Goal: Task Accomplishment & Management: Use online tool/utility

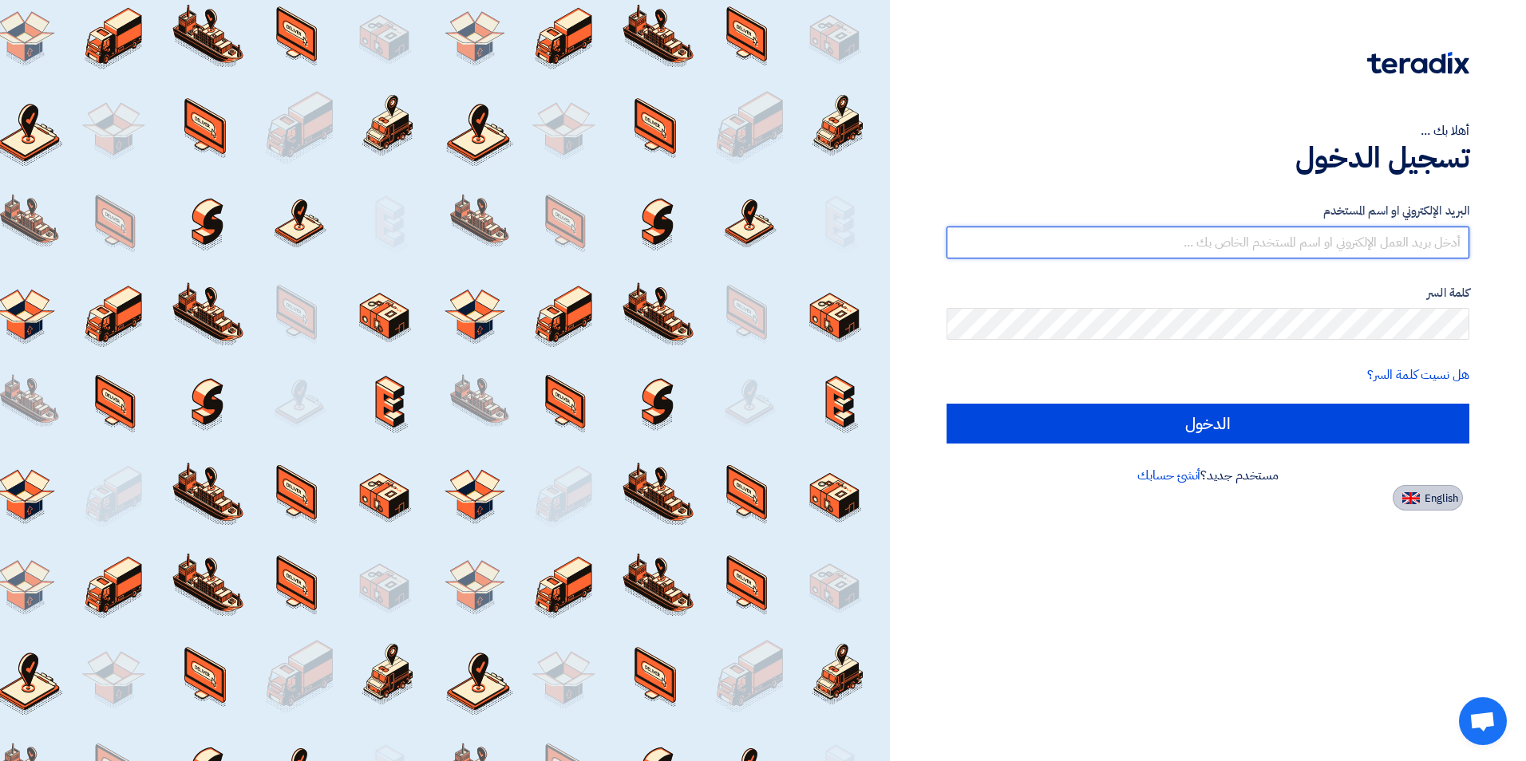
type input "[EMAIL_ADDRESS][DOMAIN_NAME]"
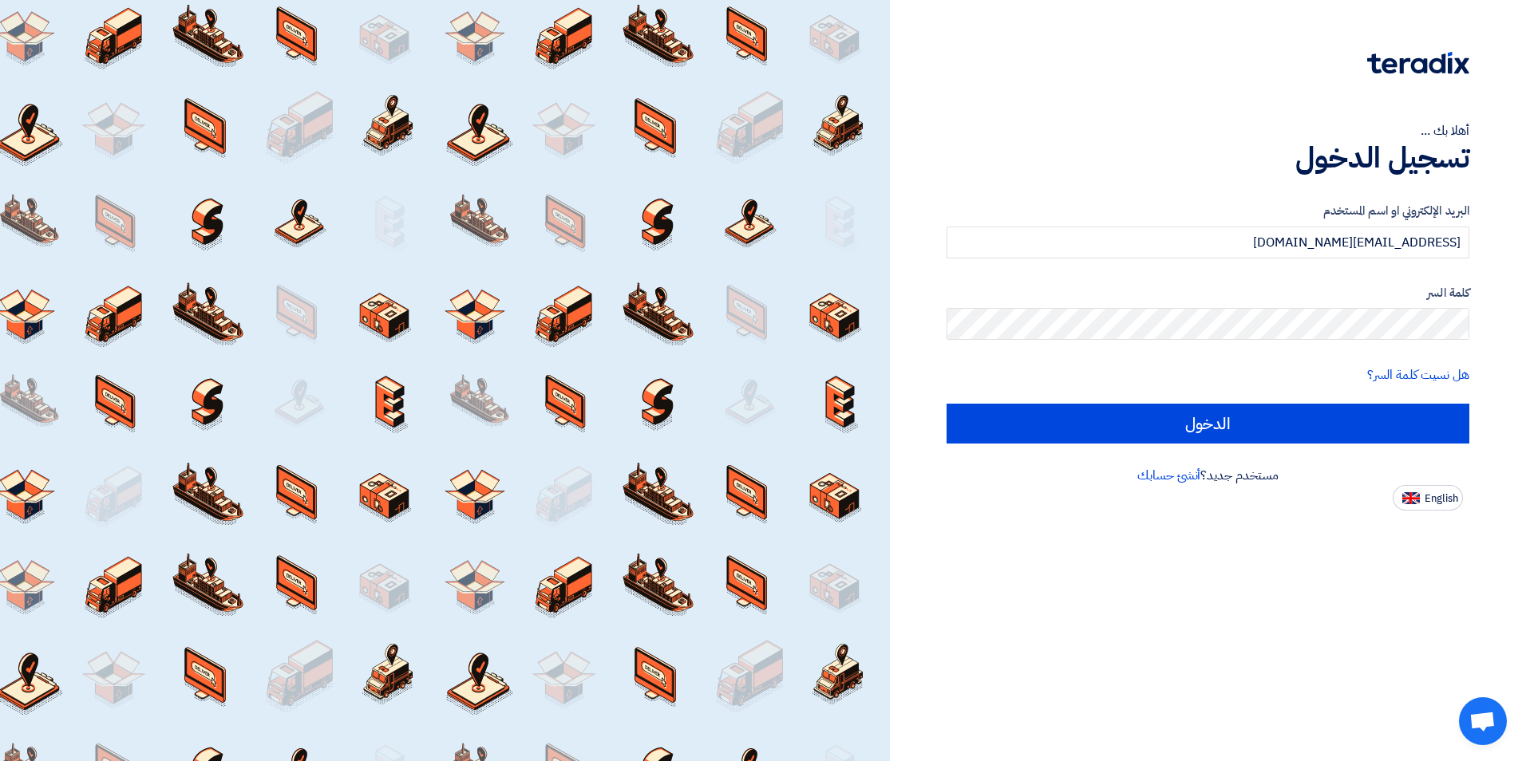
click at [1428, 501] on span "English" at bounding box center [1442, 498] width 34 height 11
type input "Sign in"
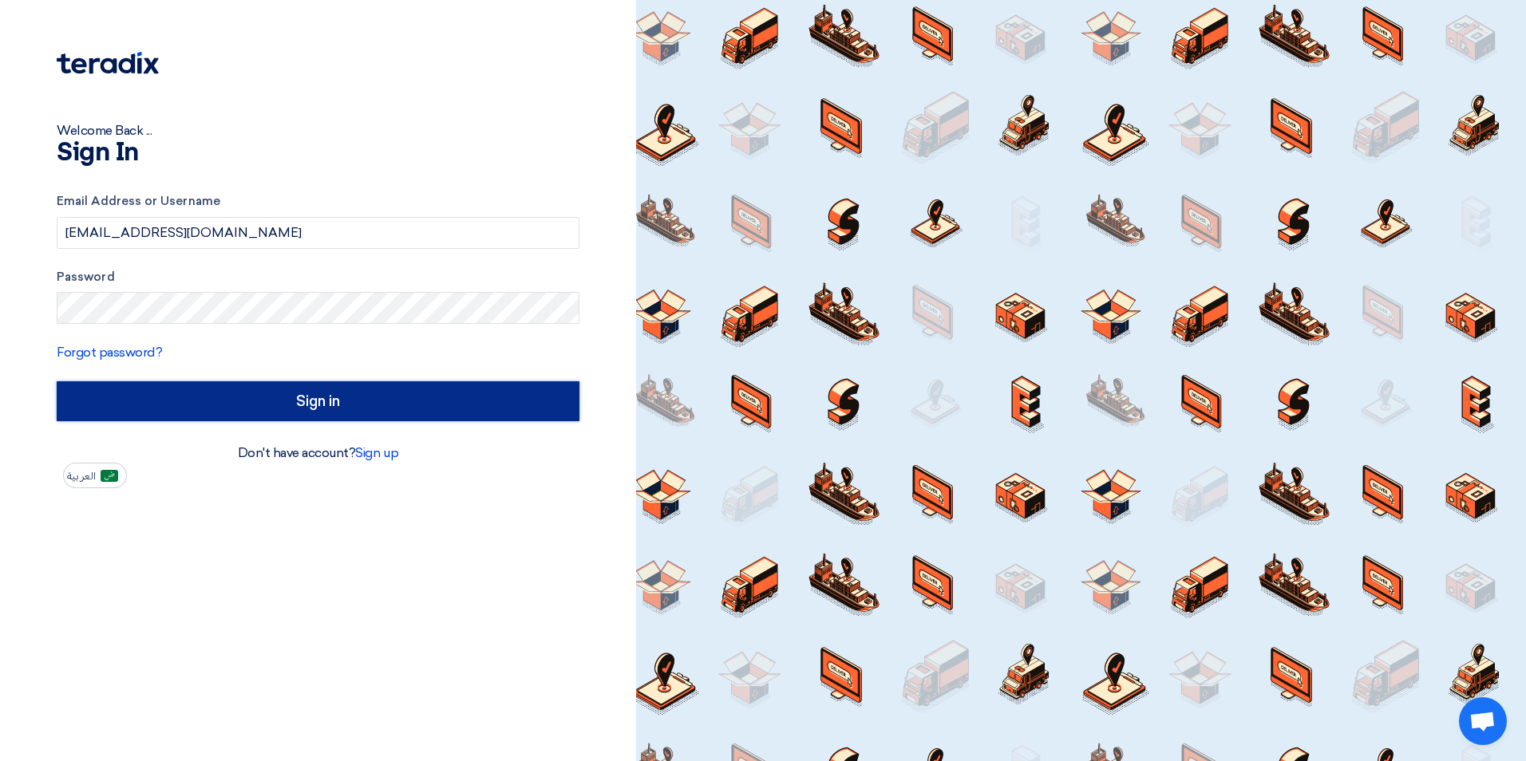
click at [347, 404] on input "Sign in" at bounding box center [318, 402] width 523 height 40
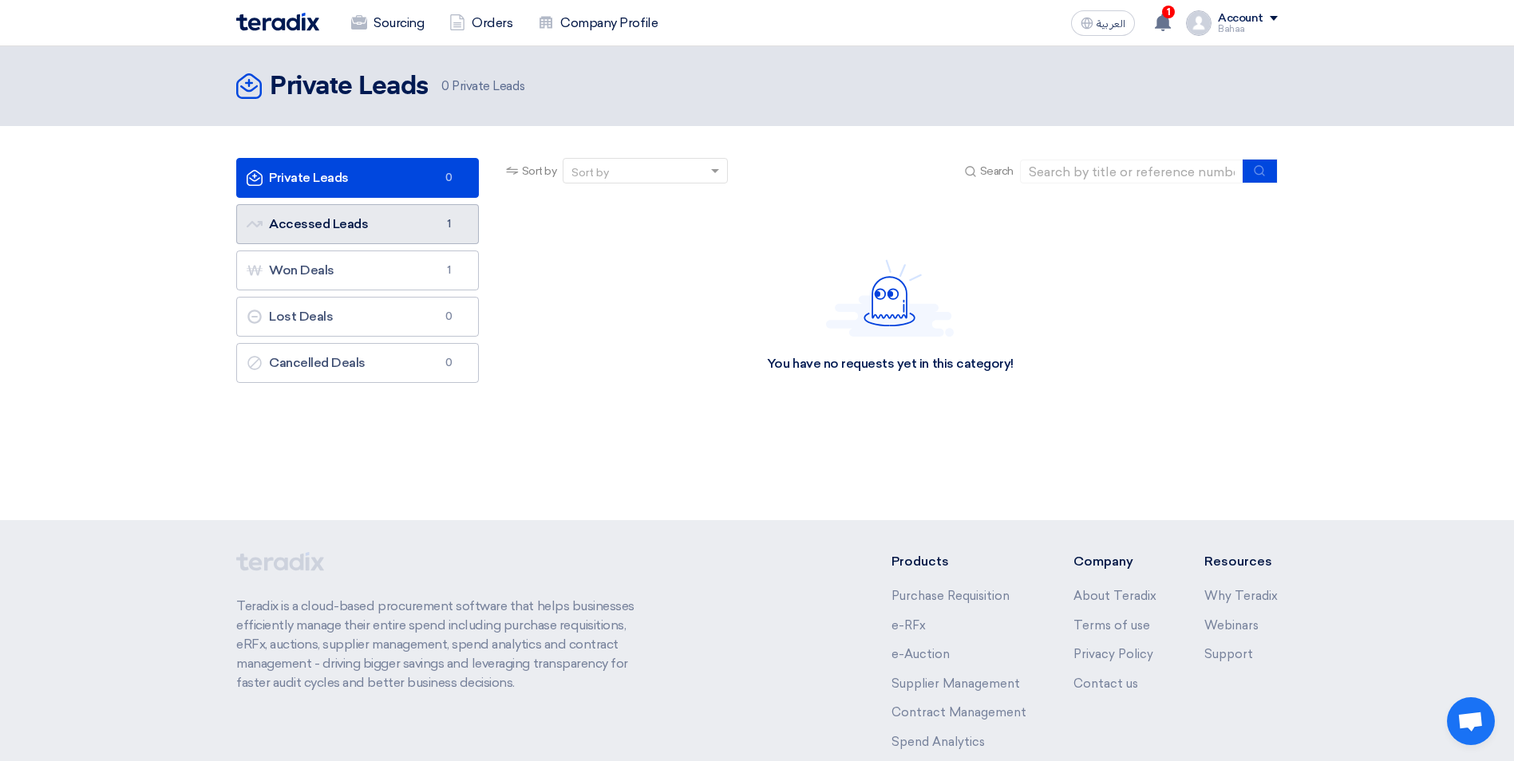
click at [333, 207] on link "Accessed Leads Accessed Leads 1" at bounding box center [357, 224] width 243 height 40
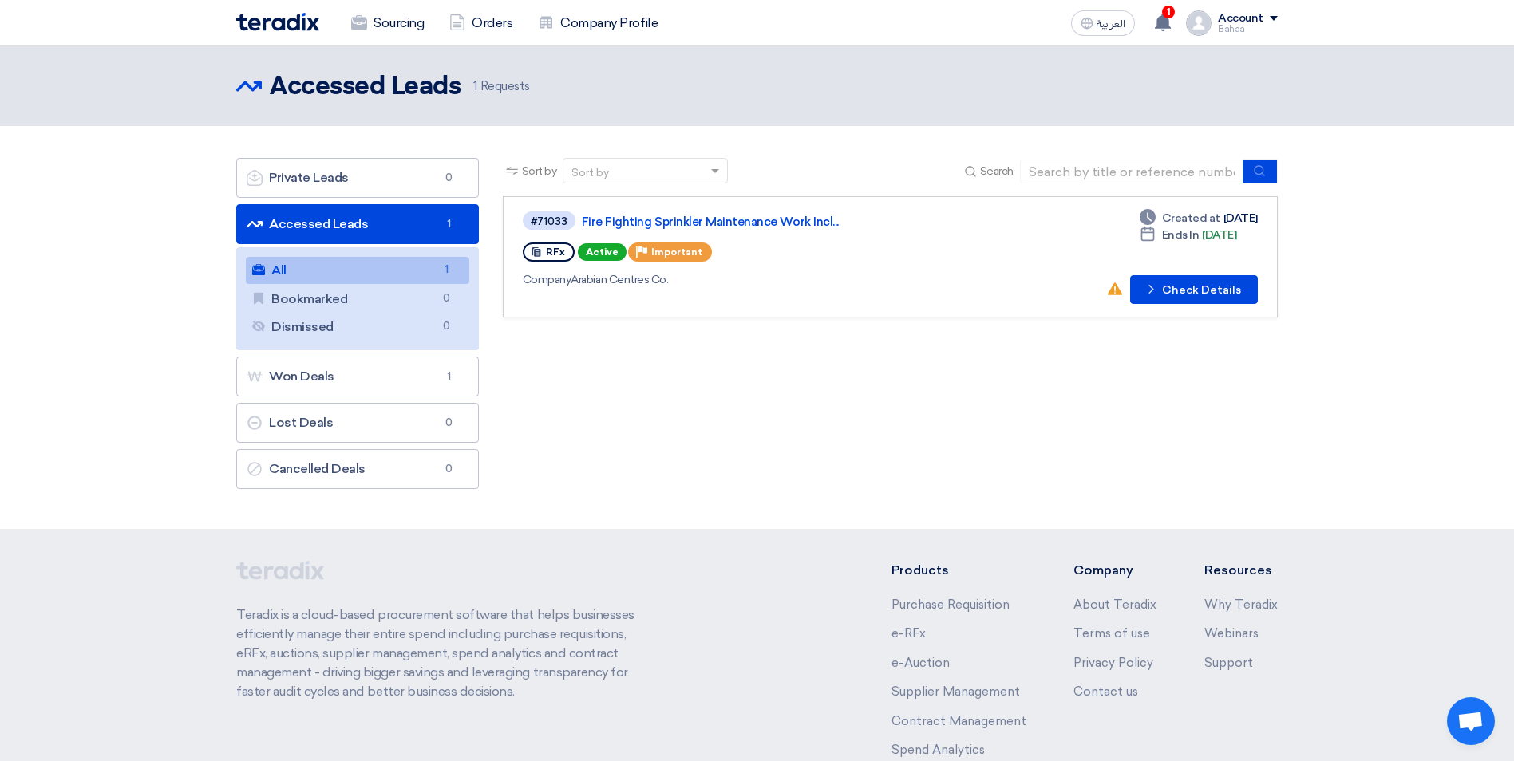
click at [326, 276] on link "All All 1" at bounding box center [357, 270] width 223 height 27
click at [1143, 291] on button "Check details Check Details" at bounding box center [1194, 289] width 128 height 29
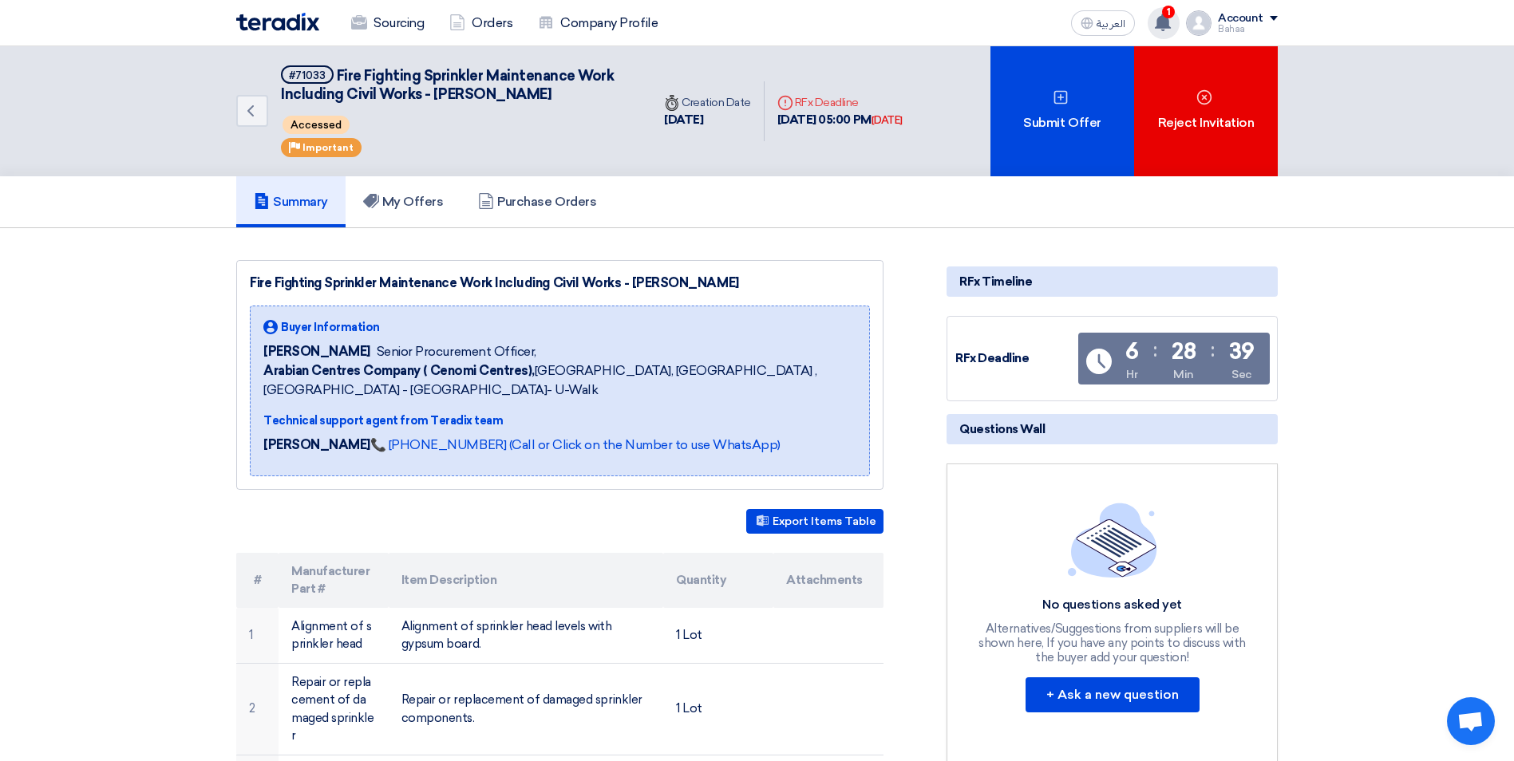
click at [1165, 14] on span "1" at bounding box center [1168, 12] width 13 height 13
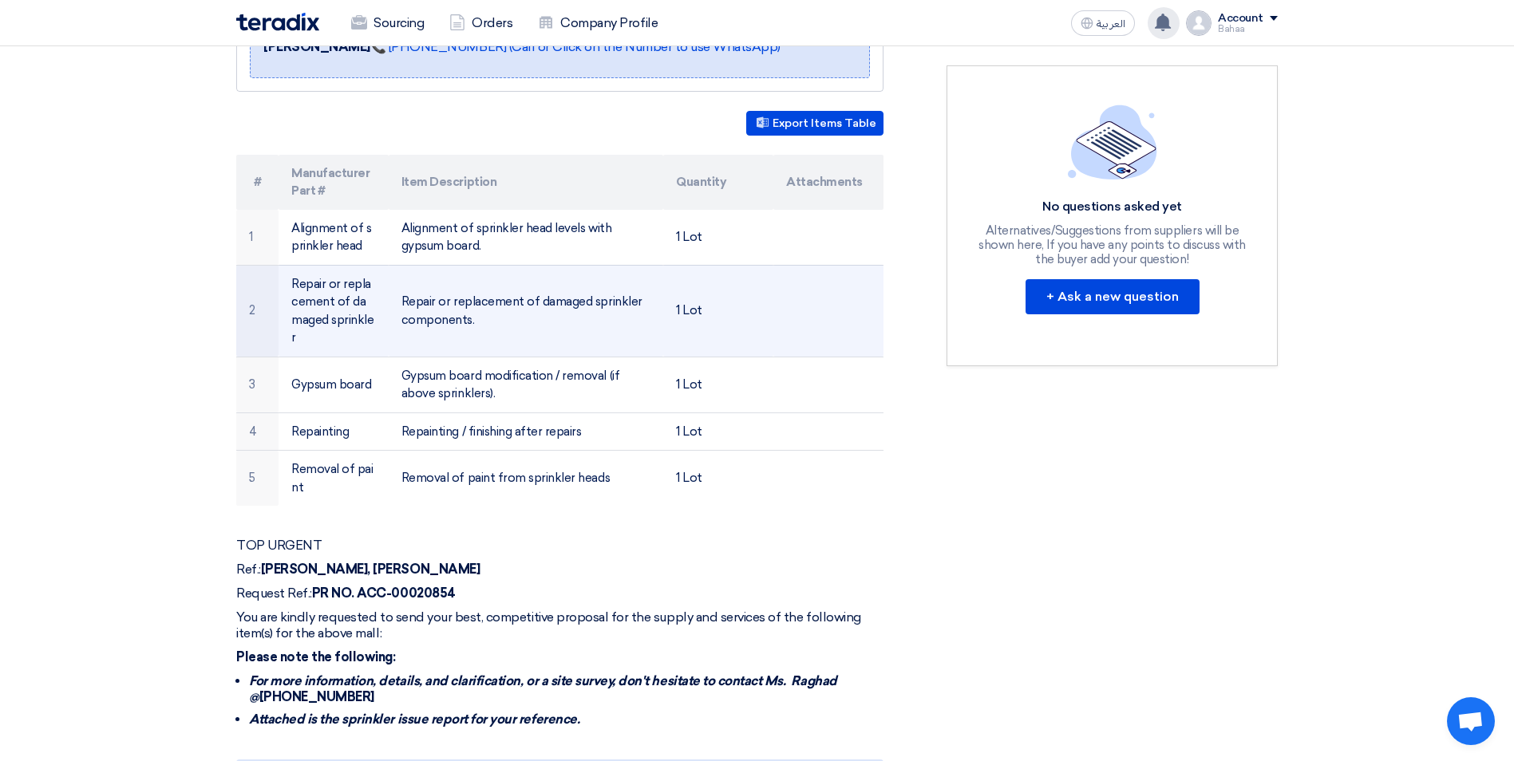
scroll to position [399, 0]
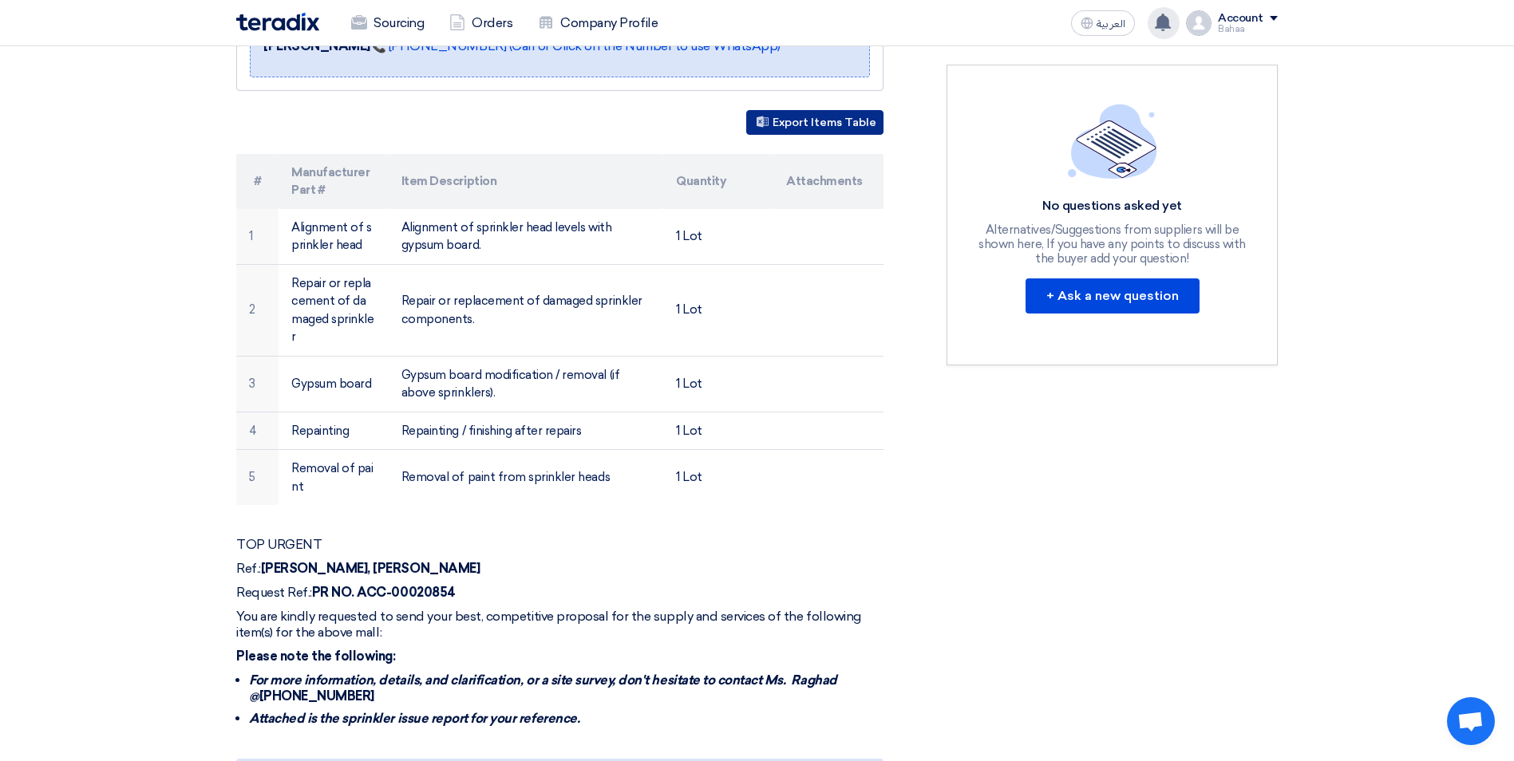
click at [828, 130] on button "Export Items Table" at bounding box center [814, 122] width 137 height 25
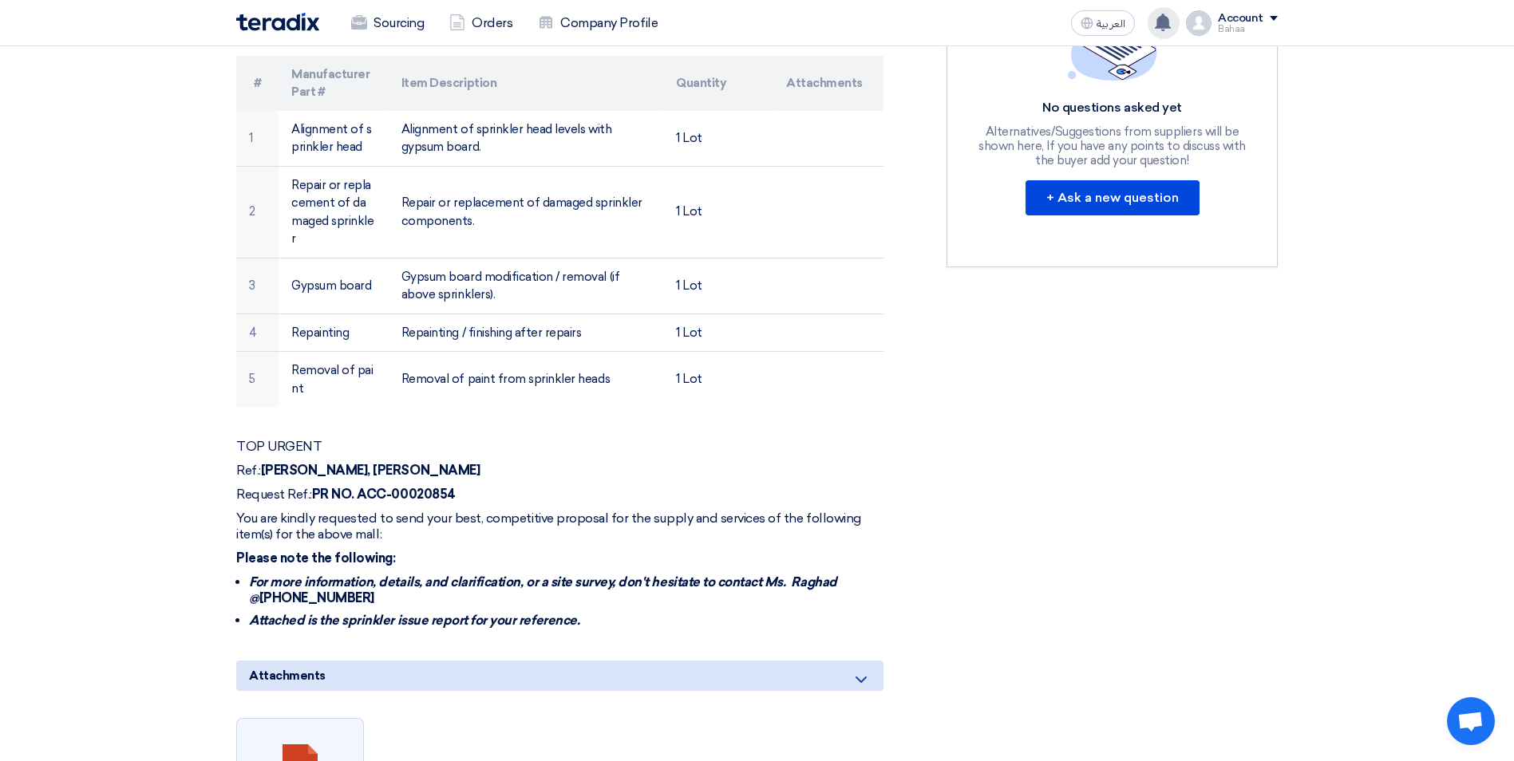
scroll to position [878, 0]
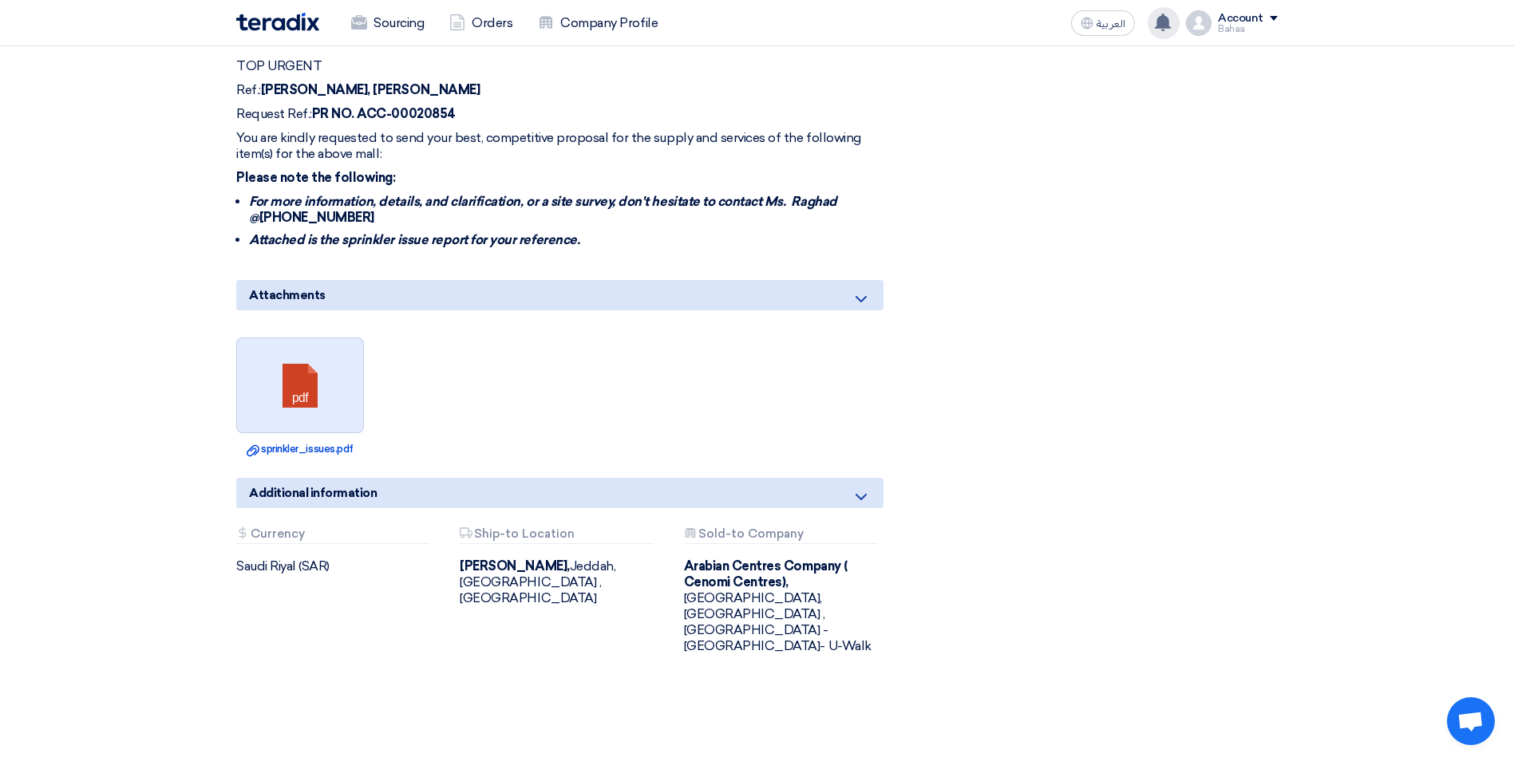
click at [335, 385] on link at bounding box center [301, 386] width 128 height 96
